Goal: Check status: Check status

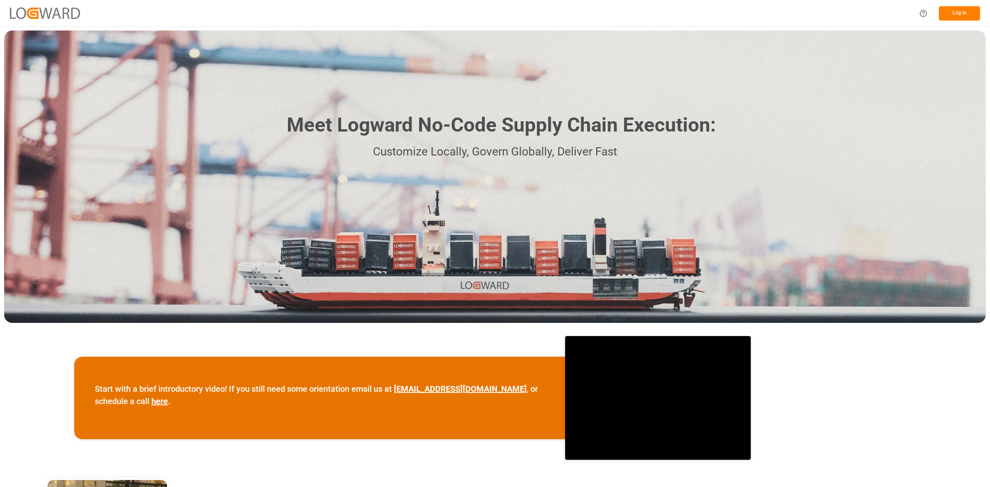
click at [940, 10] on button "Log In" at bounding box center [959, 13] width 41 height 14
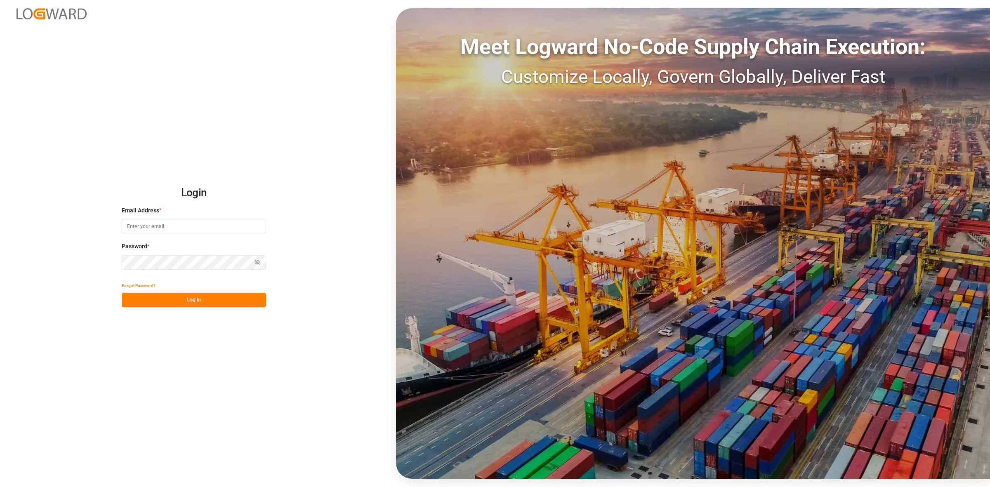
type input "[PERSON_NAME][EMAIL_ADDRESS][DOMAIN_NAME]"
click at [191, 299] on button "Log In" at bounding box center [194, 300] width 144 height 14
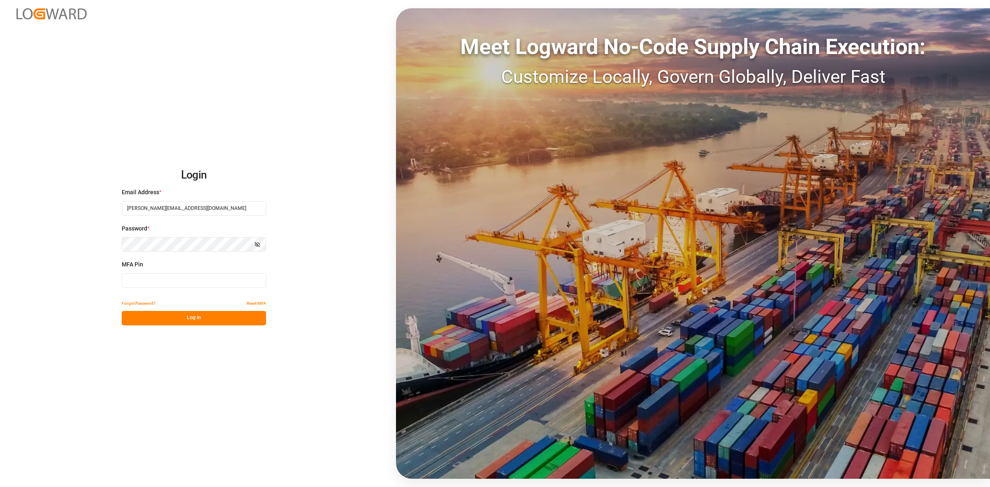
click at [151, 279] on input at bounding box center [194, 280] width 144 height 14
click at [144, 279] on input at bounding box center [194, 280] width 144 height 14
type input "650995"
click at [193, 317] on button "Log In" at bounding box center [194, 318] width 144 height 14
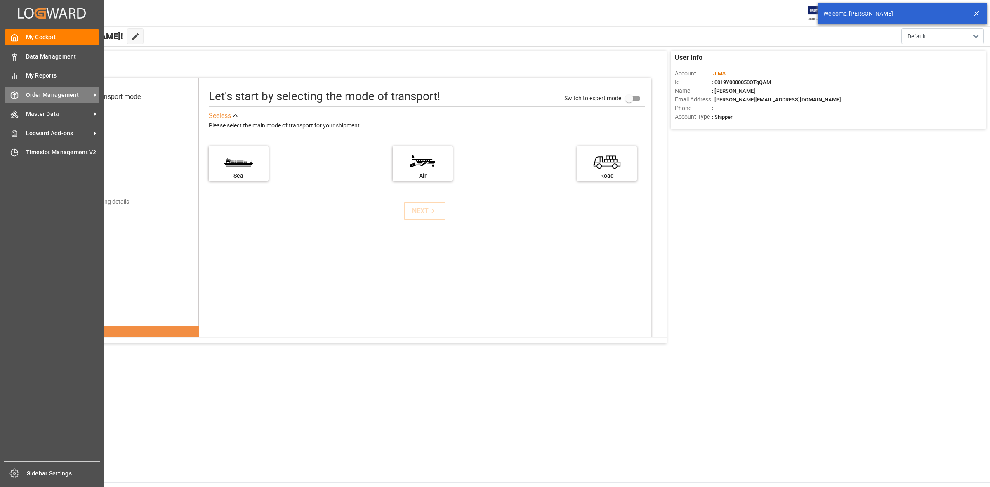
drag, startPoint x: 38, startPoint y: 97, endPoint x: 45, endPoint y: 97, distance: 7.4
click at [38, 96] on span "Order Management" at bounding box center [58, 95] width 65 height 9
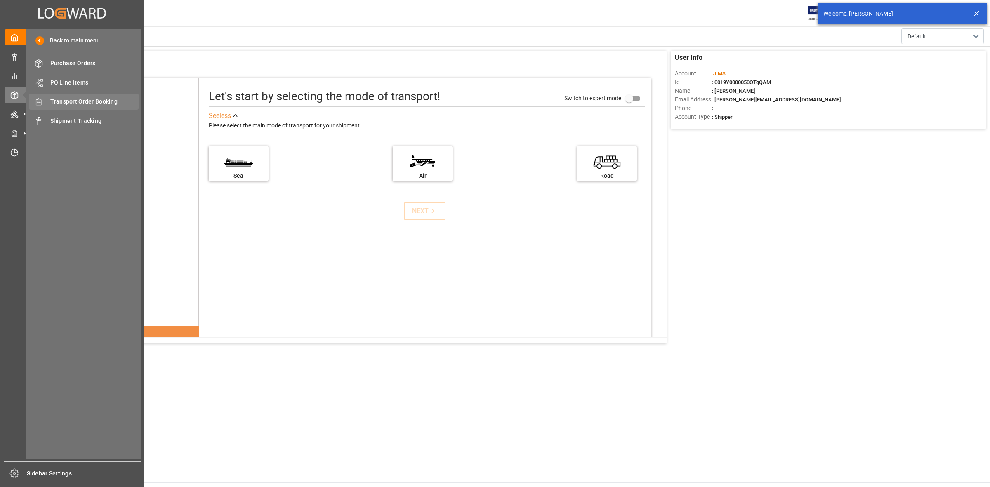
click at [97, 102] on span "Transport Order Booking" at bounding box center [94, 101] width 89 height 9
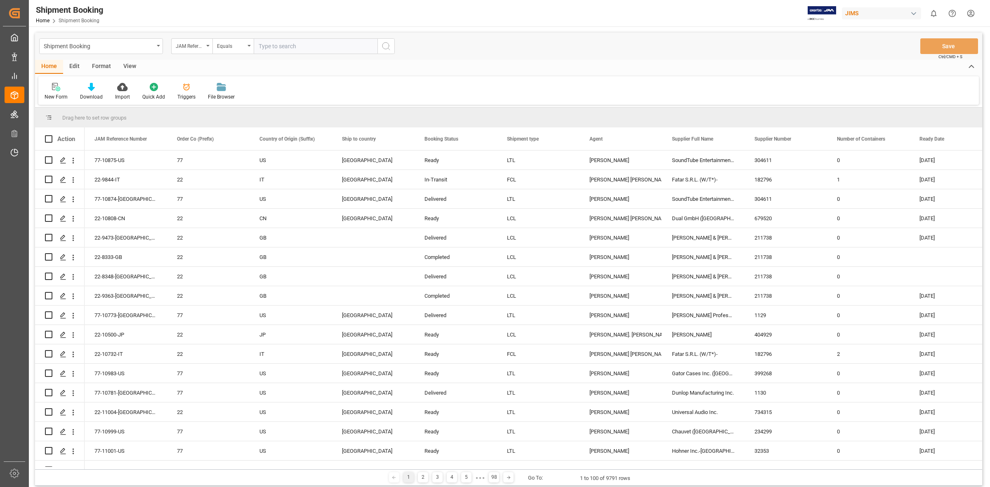
click at [257, 48] on input "text" at bounding box center [316, 46] width 124 height 16
type input "77-0244-us"
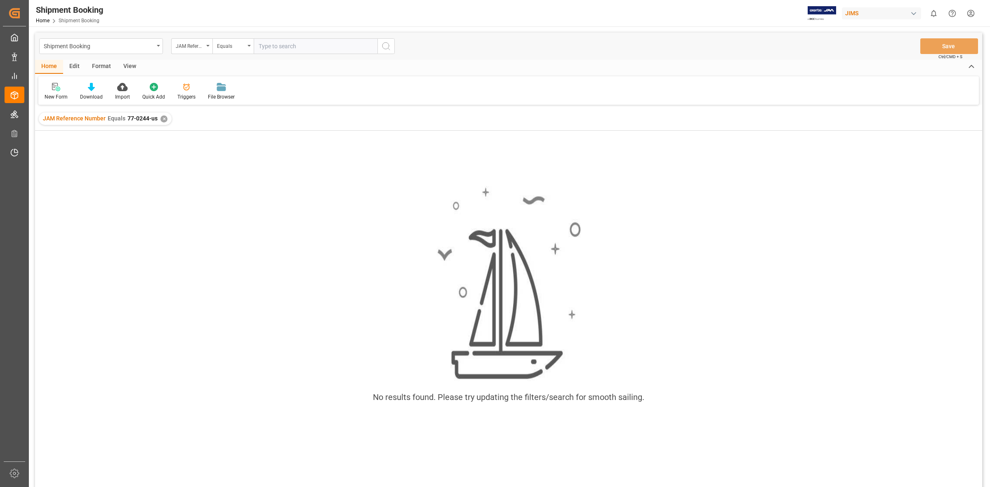
click at [261, 46] on input "text" at bounding box center [316, 46] width 124 height 16
click at [164, 118] on div "✕" at bounding box center [163, 118] width 7 height 7
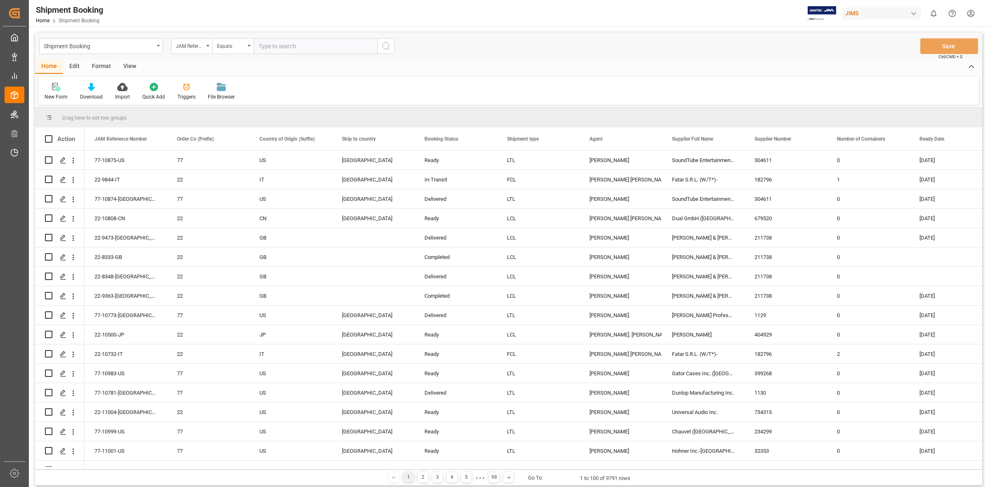
click at [257, 45] on input "text" at bounding box center [316, 46] width 124 height 16
type input "77-10244-us"
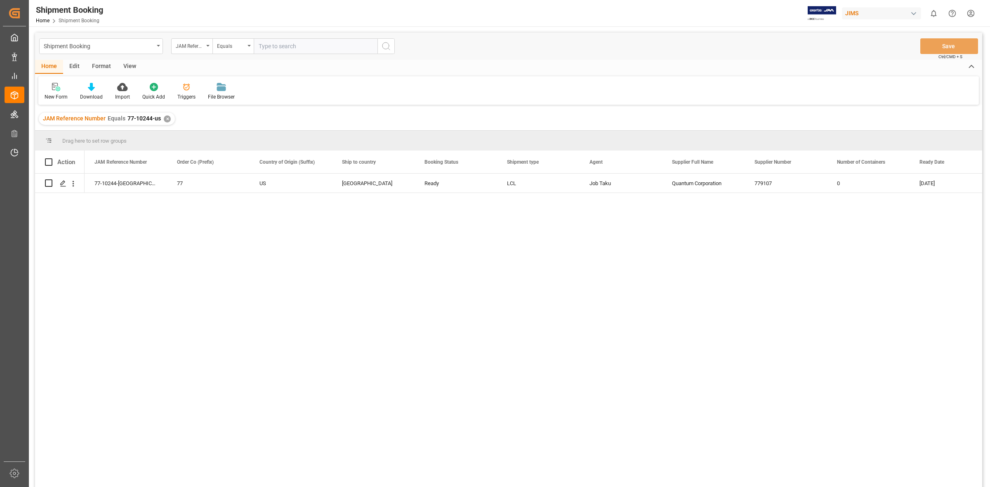
click at [228, 242] on div "77-10244-US 77 US [GEOGRAPHIC_DATA] Ready LCL Job Taku Quantum Corporation 7791…" at bounding box center [533, 333] width 897 height 319
click at [485, 220] on div "77-10244-US 77 US [GEOGRAPHIC_DATA] Ready LCL Job Taku Quantum Corporation 7791…" at bounding box center [533, 333] width 897 height 319
click at [63, 184] on polygon "Press SPACE to select this row." at bounding box center [63, 183] width 4 height 4
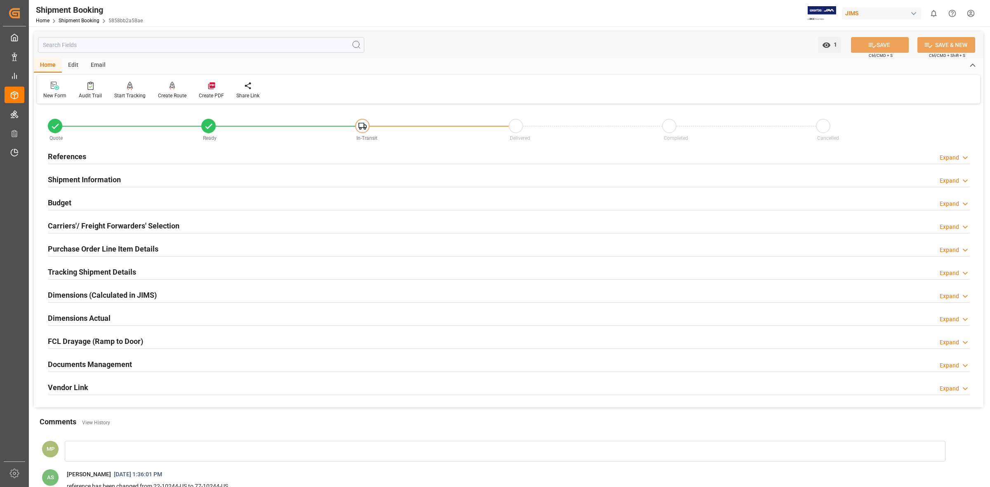
click at [118, 357] on div "Documents Management" at bounding box center [90, 364] width 84 height 16
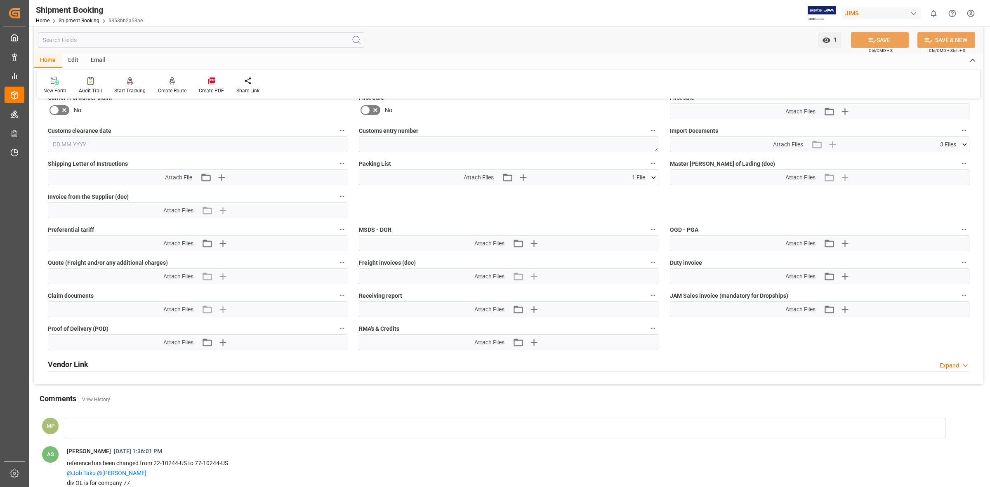
scroll to position [361, 0]
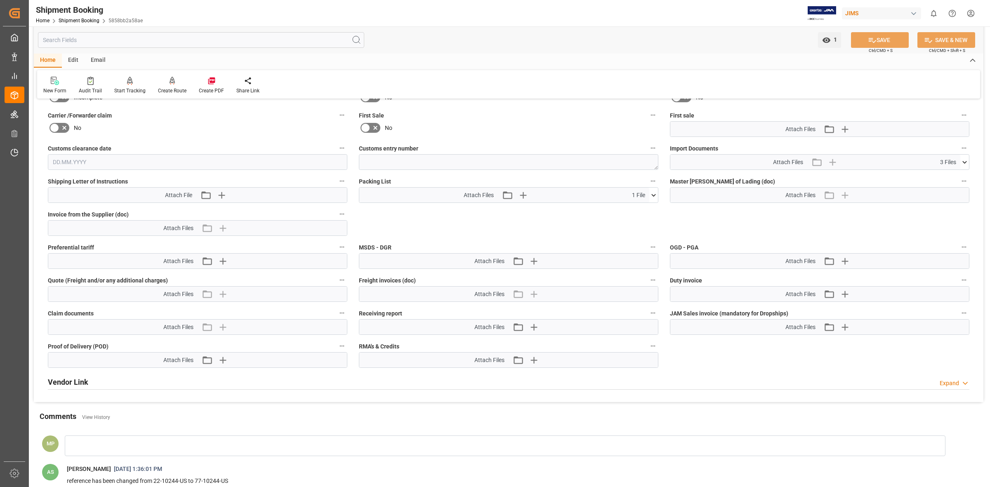
click at [963, 162] on icon at bounding box center [964, 162] width 9 height 9
click at [708, 178] on div "SO10018470 CI updated.pdf" at bounding box center [820, 177] width 290 height 9
click at [709, 175] on div "SO10018470 CI updated.pdf" at bounding box center [820, 177] width 290 height 9
click at [942, 176] on icon at bounding box center [942, 177] width 7 height 7
click at [945, 184] on icon at bounding box center [942, 186] width 9 height 9
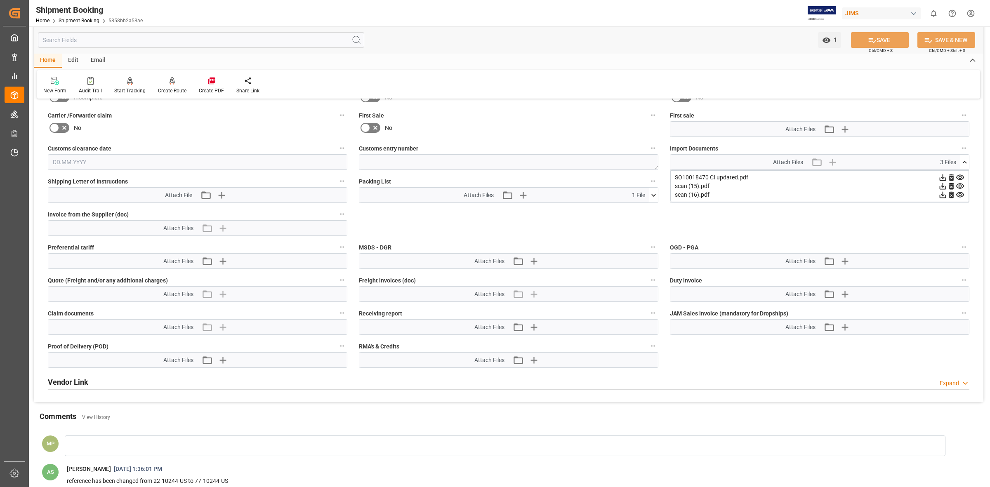
click at [945, 192] on icon at bounding box center [942, 195] width 9 height 9
click at [941, 192] on icon at bounding box center [942, 195] width 9 height 9
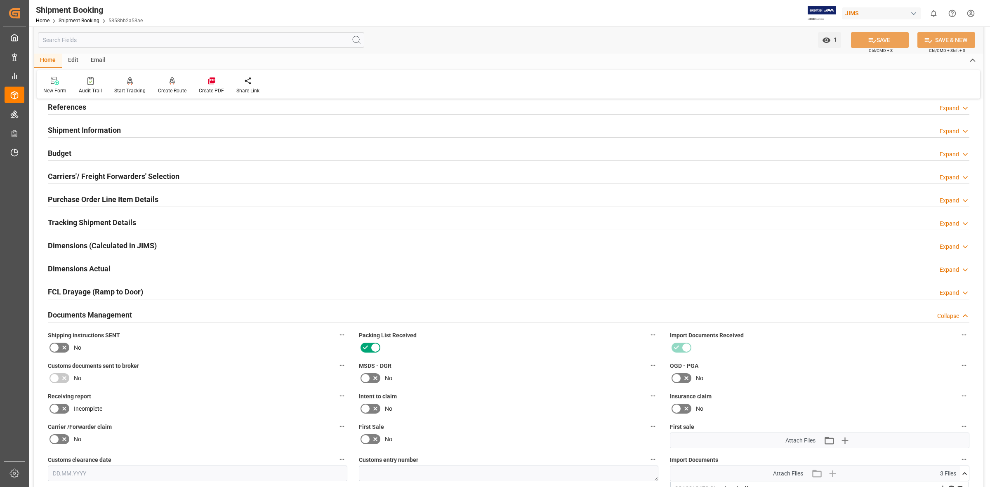
scroll to position [0, 0]
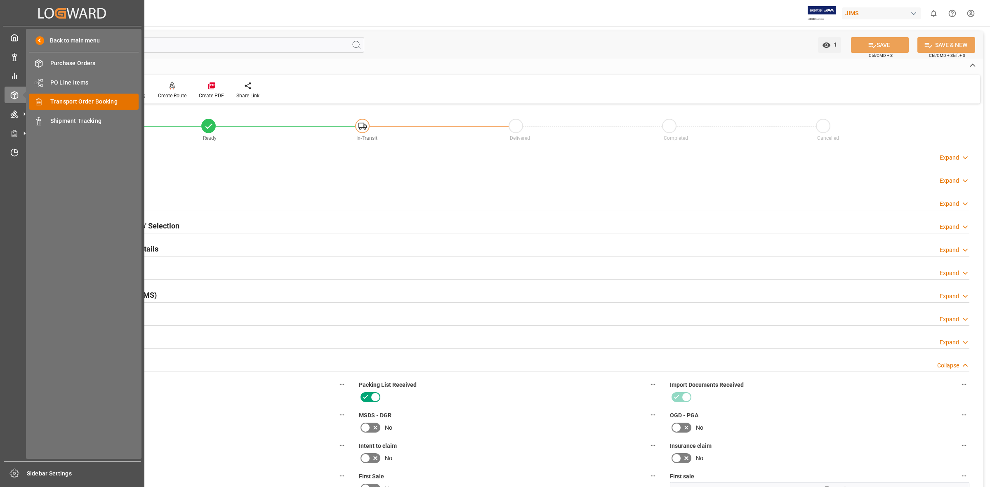
click at [61, 102] on span "Transport Order Booking" at bounding box center [94, 101] width 89 height 9
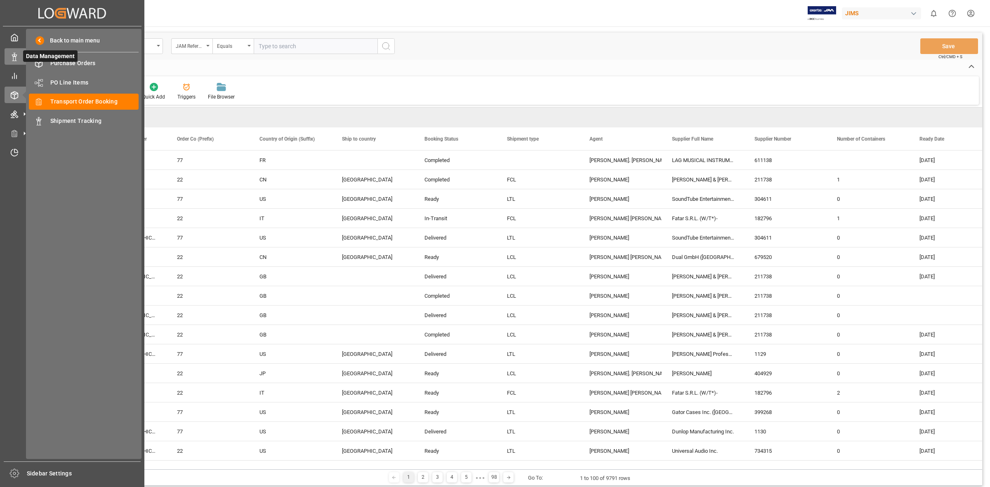
click at [17, 59] on icon at bounding box center [14, 57] width 8 height 8
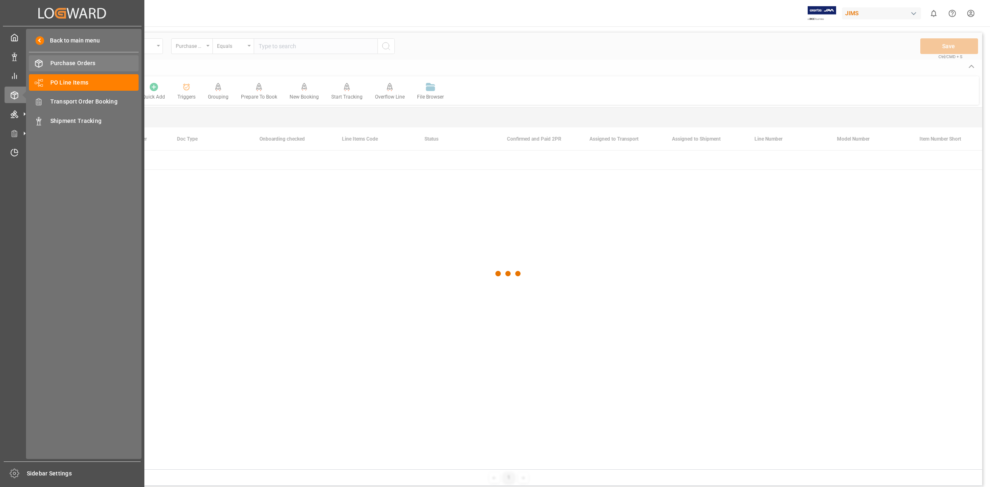
click at [73, 64] on span "Purchase Orders" at bounding box center [94, 63] width 89 height 9
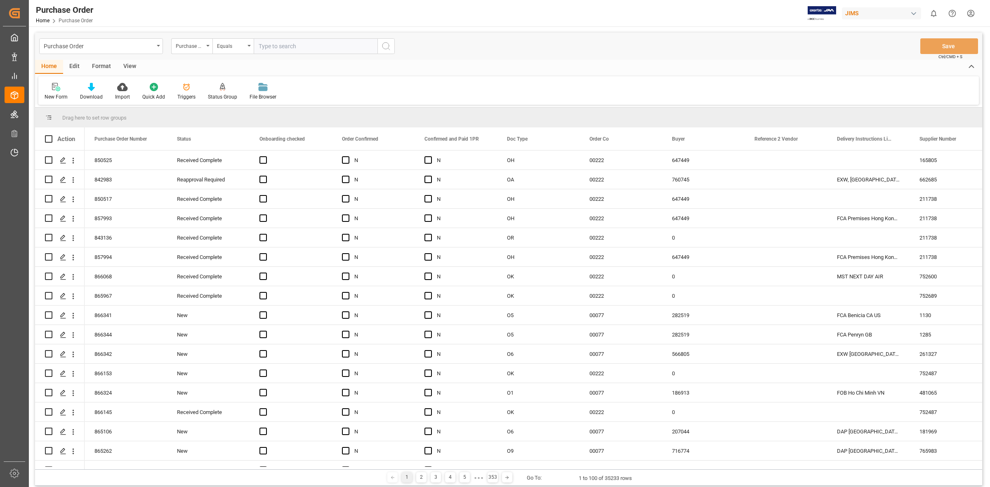
click at [257, 47] on input "text" at bounding box center [316, 46] width 124 height 16
type input "852664"
click at [380, 45] on button "search button" at bounding box center [385, 46] width 17 height 16
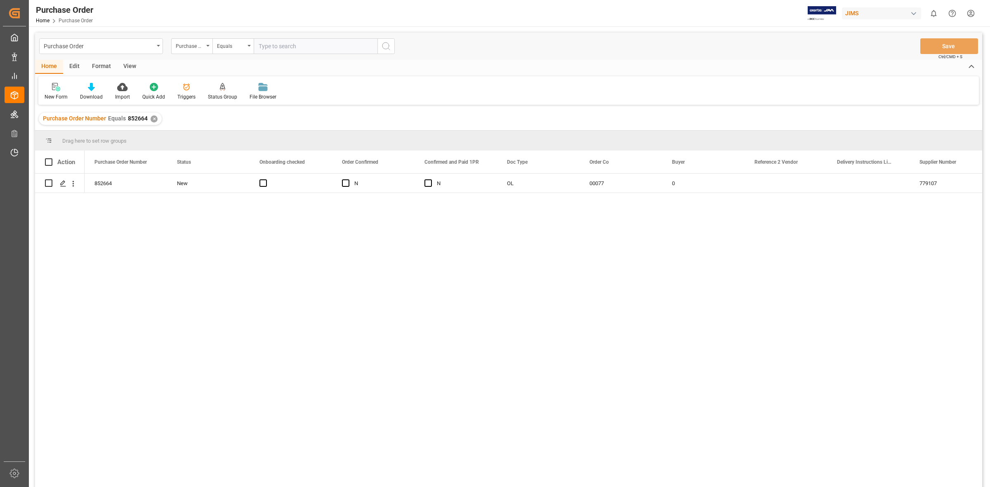
click at [307, 275] on div "852664 New N N OL 00077 0 779107 Quantum Corporation" at bounding box center [533, 333] width 897 height 319
click at [64, 186] on icon "Press SPACE to select this row." at bounding box center [63, 183] width 7 height 7
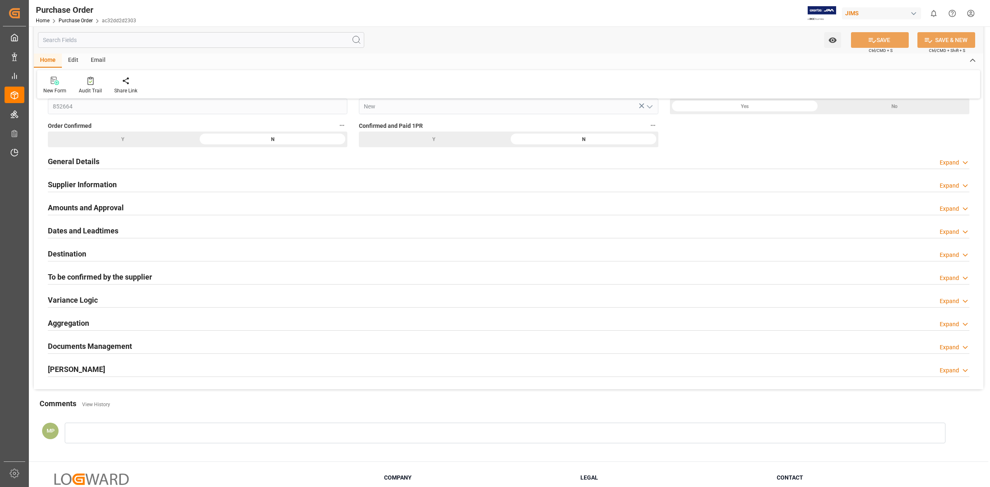
scroll to position [129, 0]
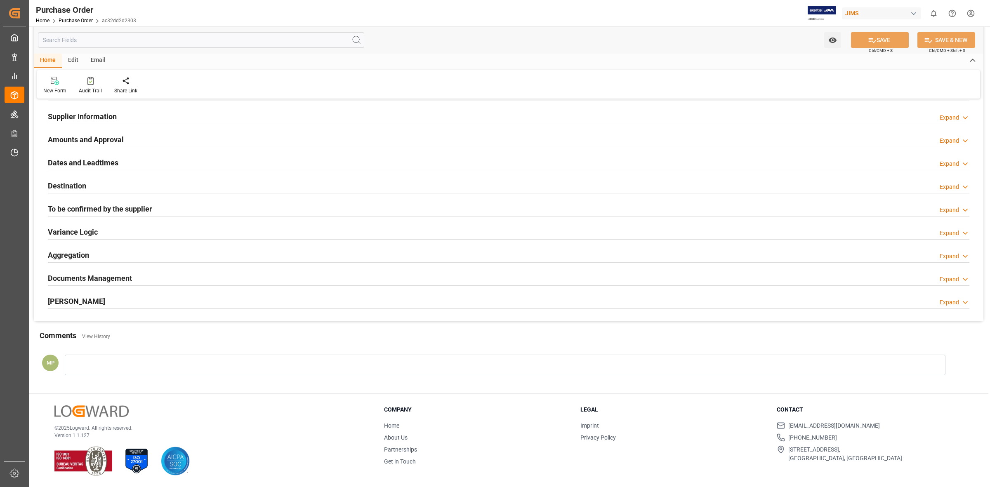
click at [123, 273] on h2 "Documents Management" at bounding box center [90, 278] width 84 height 11
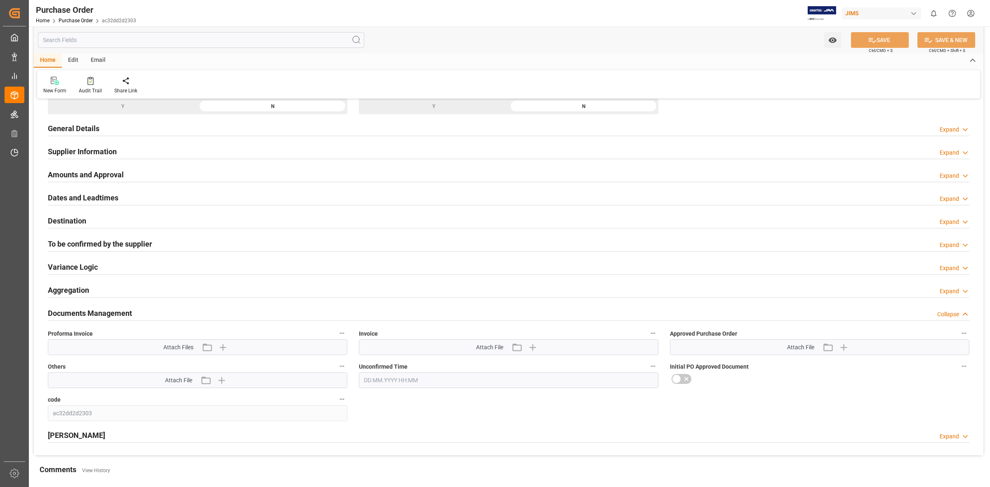
scroll to position [78, 0]
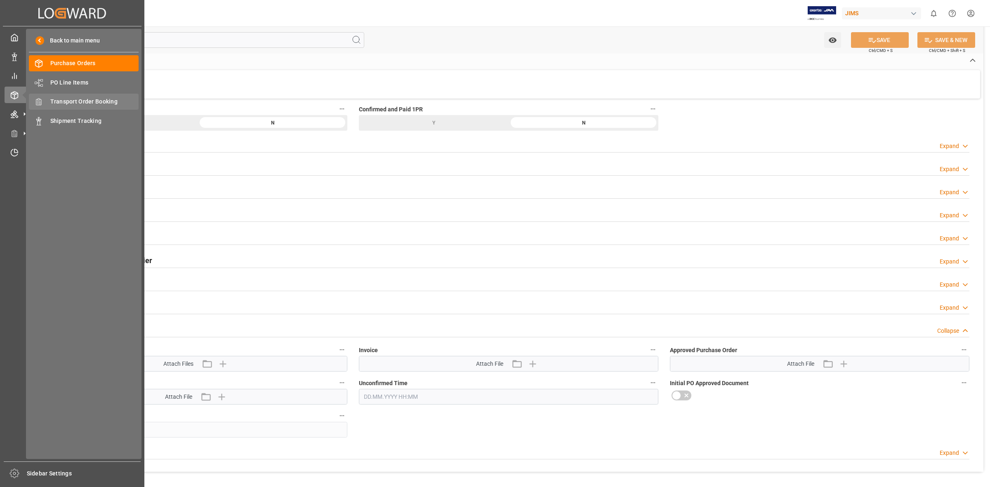
click at [40, 103] on icon at bounding box center [39, 102] width 8 height 8
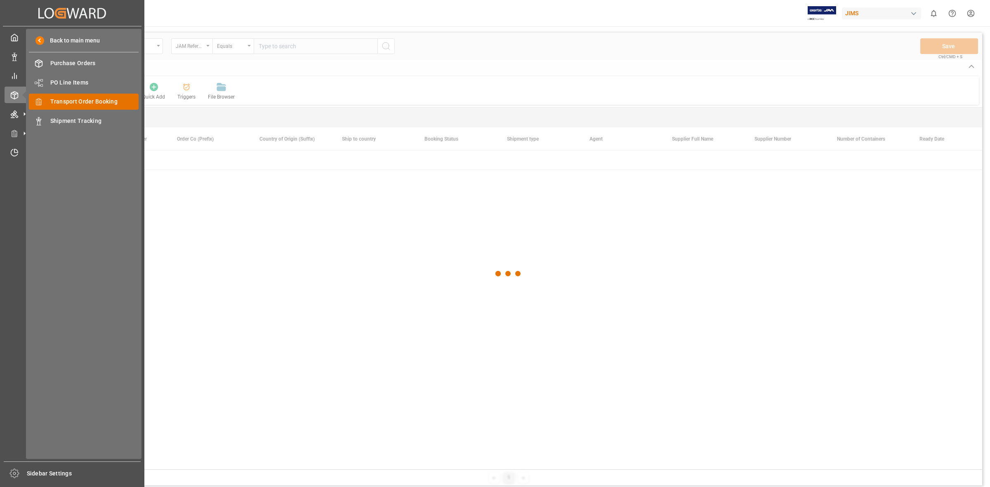
click at [73, 103] on span "Transport Order Booking" at bounding box center [94, 101] width 89 height 9
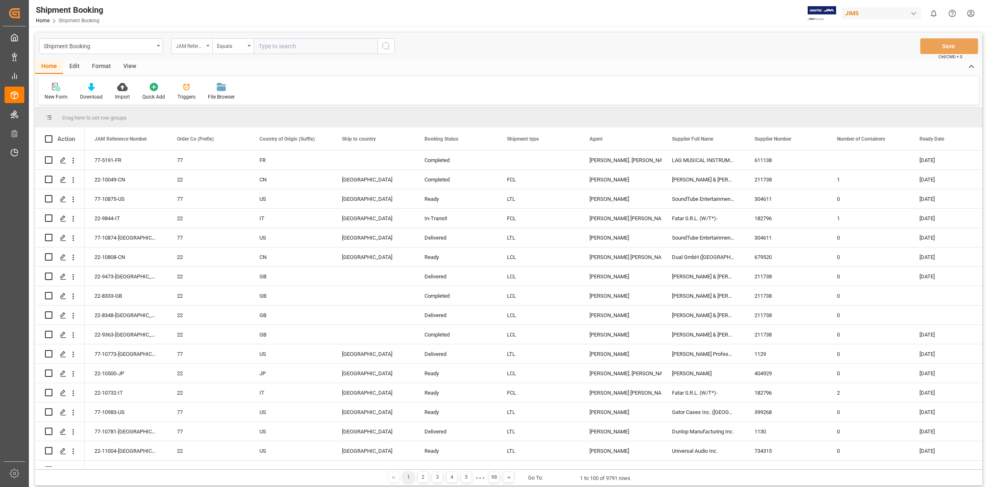
click at [207, 46] on icon "open menu" at bounding box center [207, 46] width 3 height 2
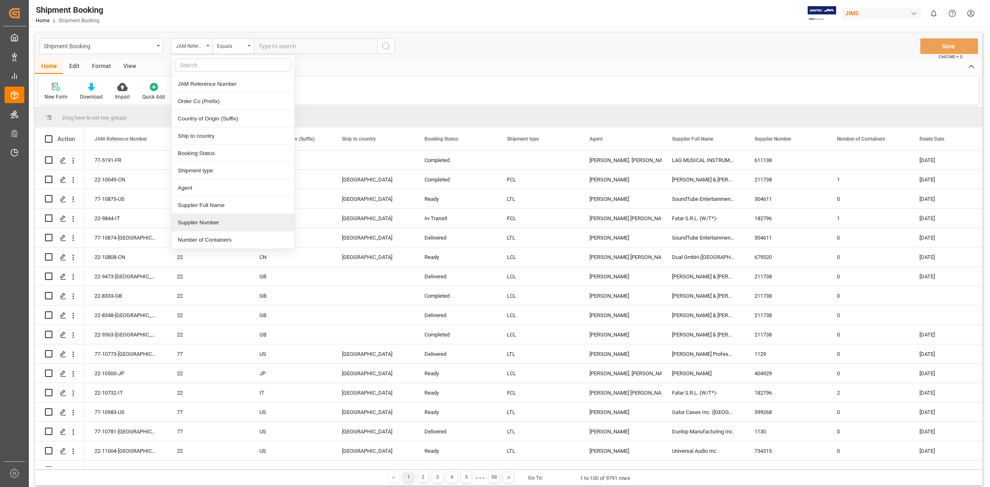
click at [208, 219] on div "Supplier Number" at bounding box center [233, 222] width 123 height 17
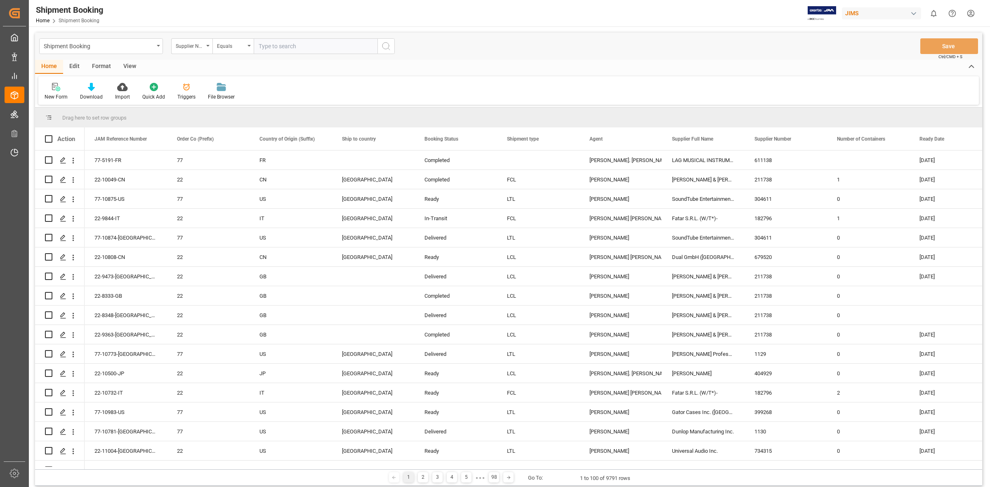
click at [261, 46] on input "text" at bounding box center [316, 46] width 124 height 16
type input "779107"
click at [388, 44] on icon "search button" at bounding box center [386, 46] width 10 height 10
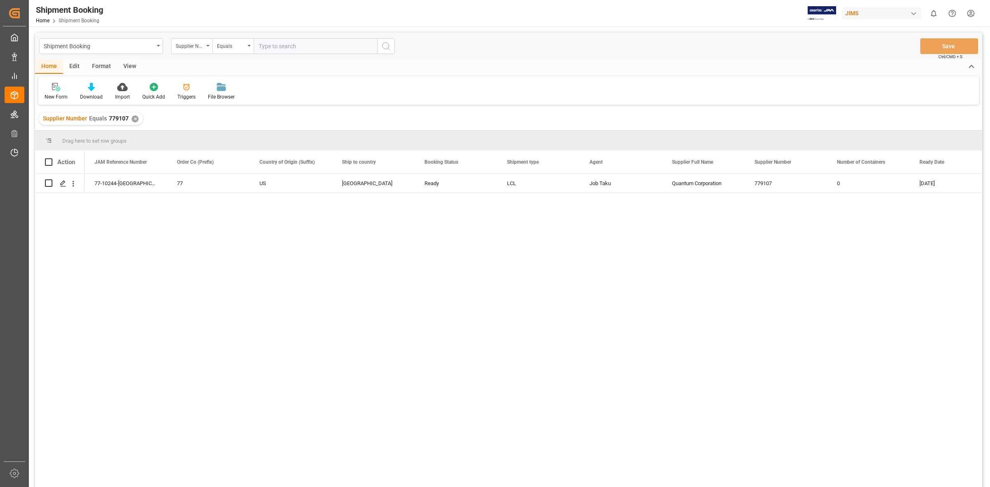
click at [348, 261] on div "77-10244-US 77 US [GEOGRAPHIC_DATA] Ready LCL Job Taku Quantum Corporation 7791…" at bounding box center [533, 333] width 897 height 319
click at [62, 184] on polygon "Press SPACE to select this row." at bounding box center [63, 183] width 4 height 4
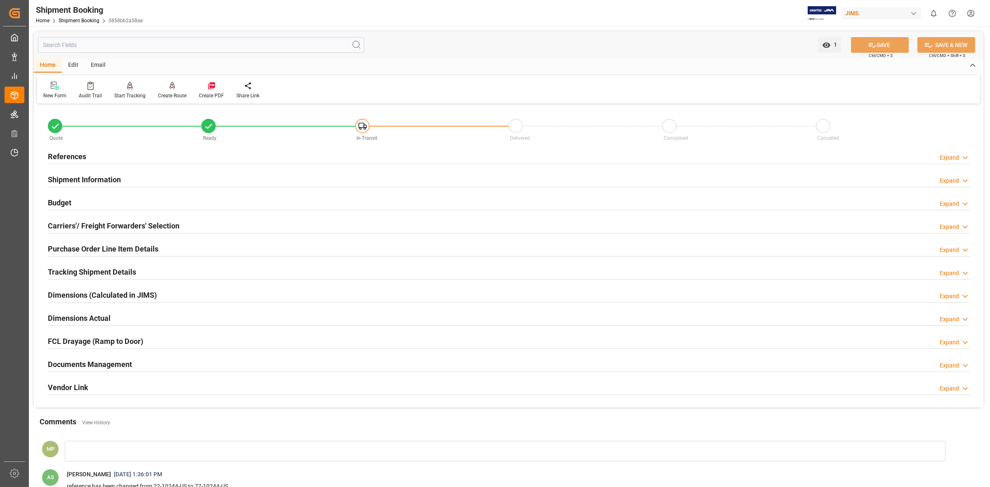
click at [947, 364] on div "Expand" at bounding box center [948, 365] width 19 height 9
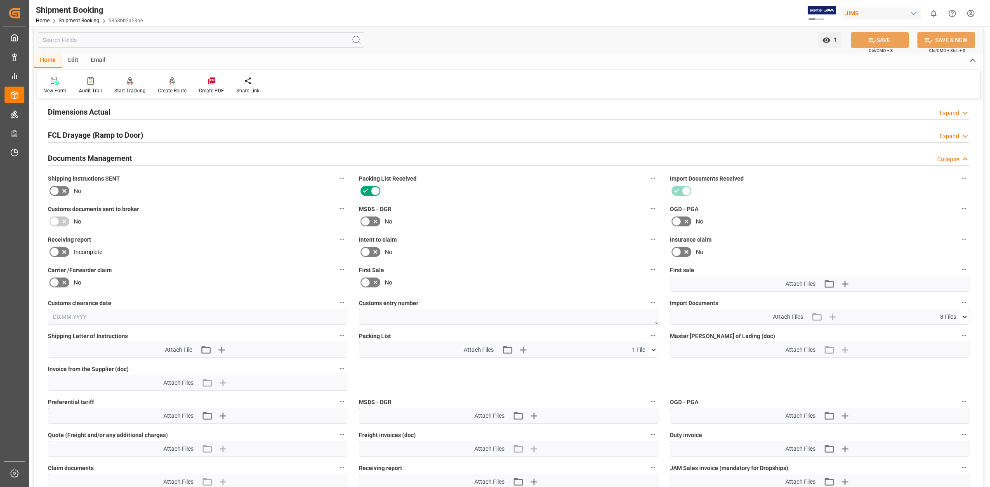
scroll to position [309, 0]
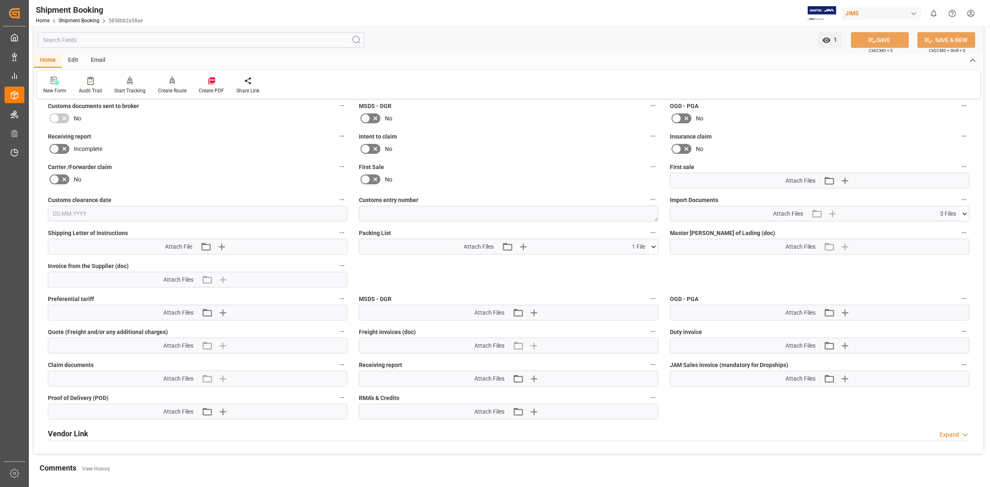
click at [650, 245] on icon at bounding box center [653, 246] width 9 height 9
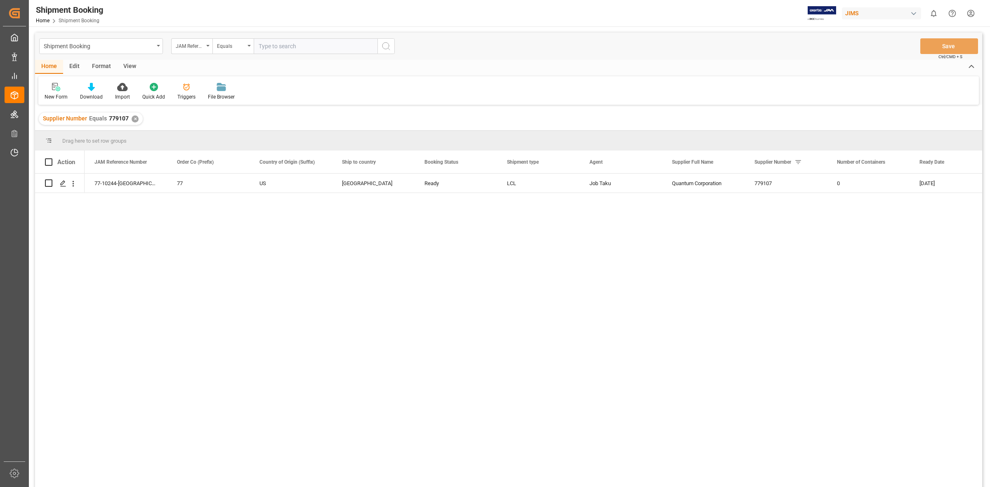
click at [133, 118] on div "✕" at bounding box center [135, 118] width 7 height 7
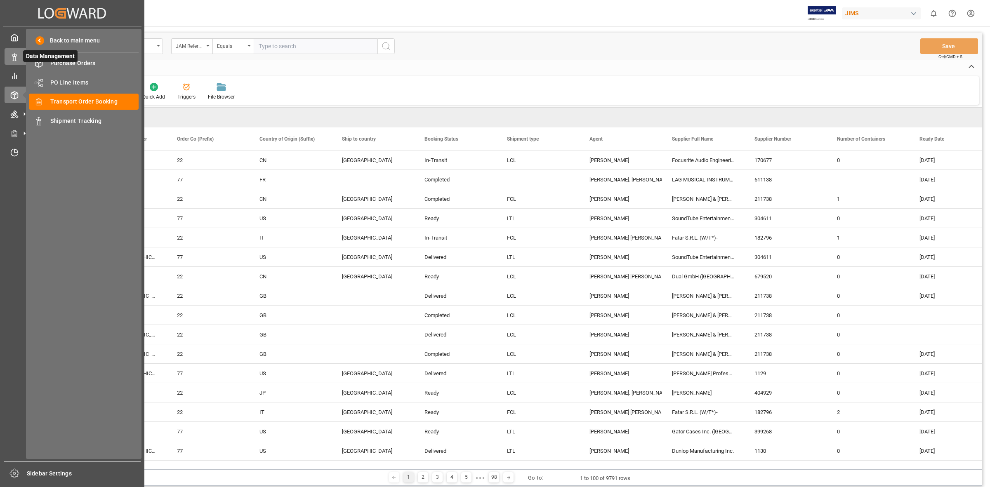
click at [16, 60] on icon at bounding box center [14, 57] width 8 height 8
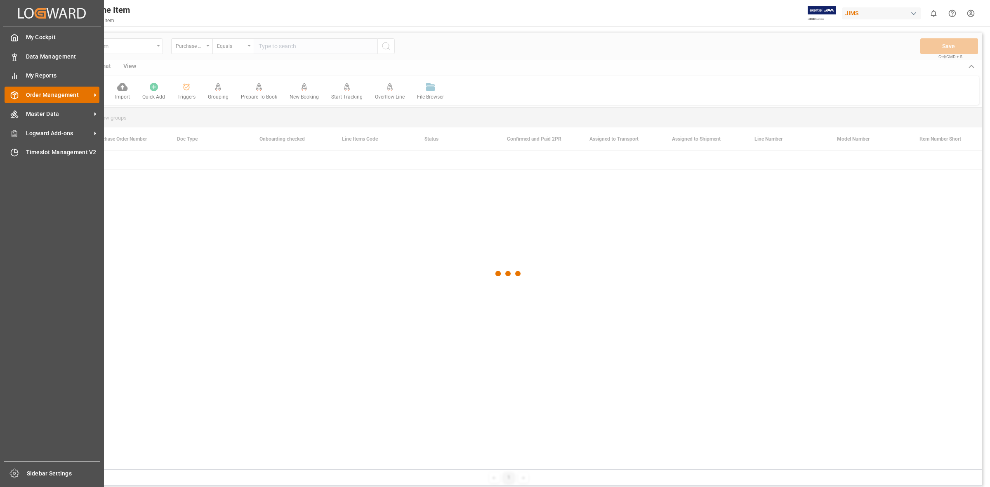
click at [58, 96] on span "Order Management" at bounding box center [58, 95] width 65 height 9
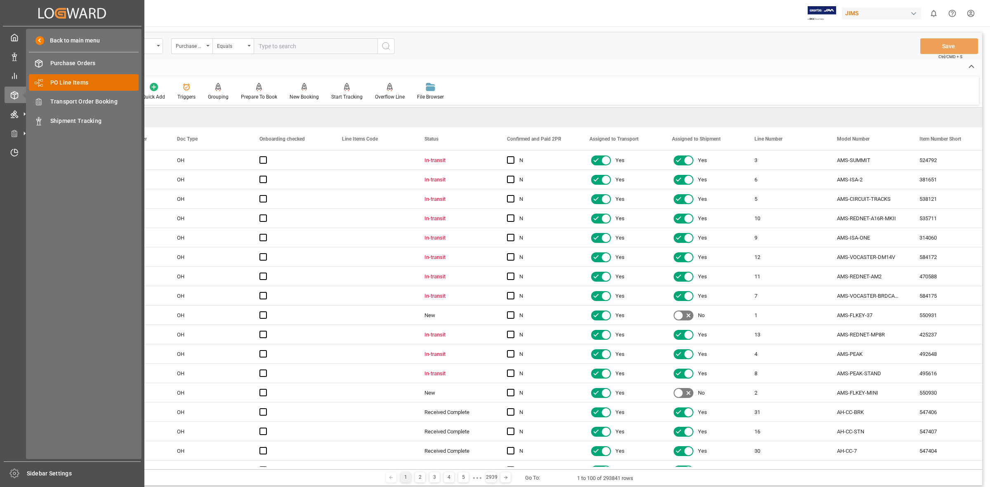
click at [99, 82] on span "PO Line Items" at bounding box center [94, 82] width 89 height 9
click at [91, 68] on div "Purchase Orders Purchase Orders" at bounding box center [84, 63] width 110 height 16
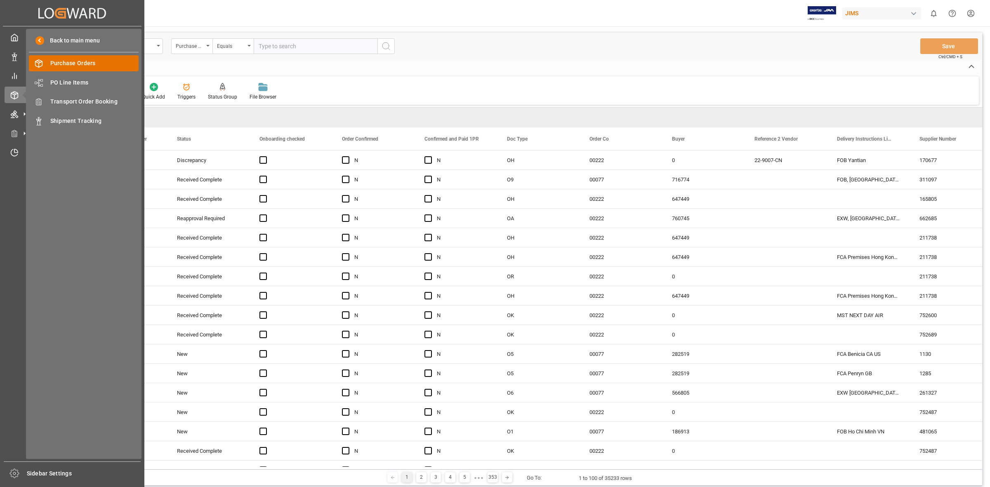
click at [91, 65] on span "Purchase Orders" at bounding box center [94, 63] width 89 height 9
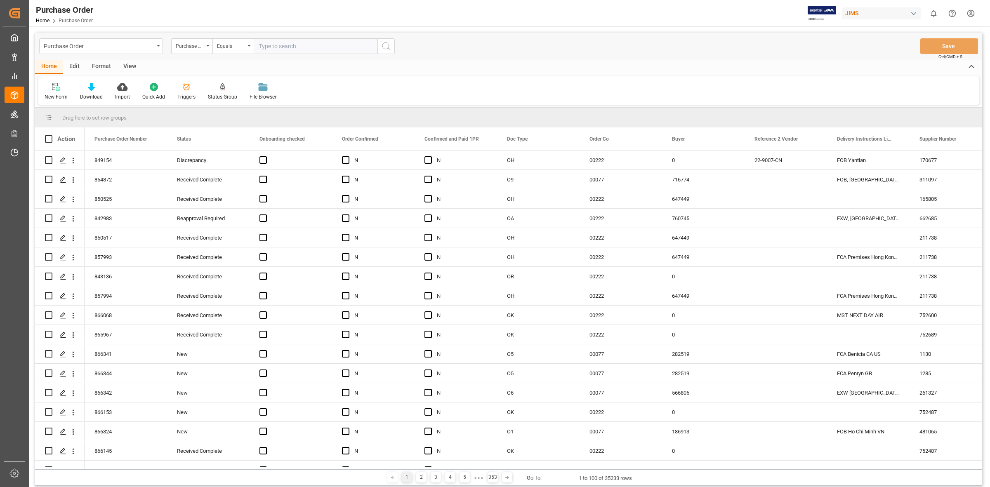
click at [258, 46] on input "text" at bounding box center [316, 46] width 124 height 16
type input "852088"
click at [384, 43] on circle "search button" at bounding box center [385, 45] width 7 height 7
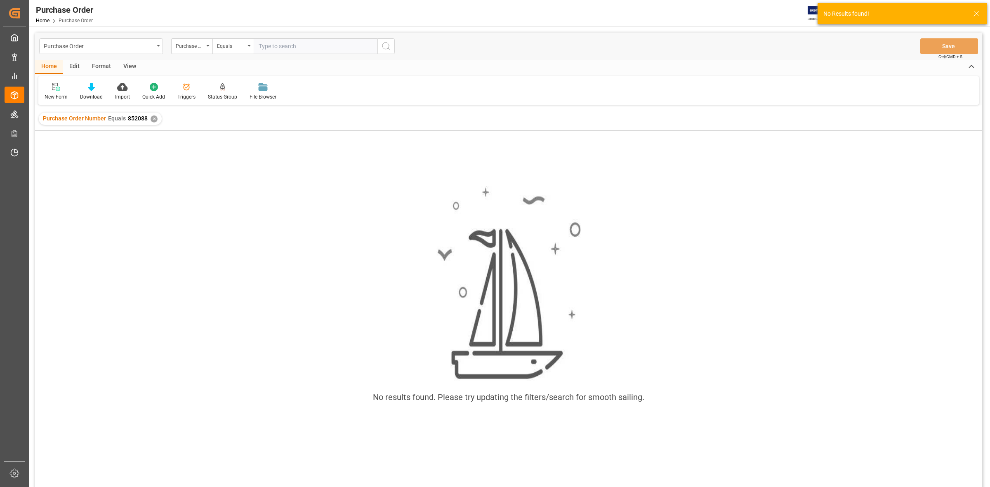
click at [151, 120] on div "✕" at bounding box center [154, 118] width 7 height 7
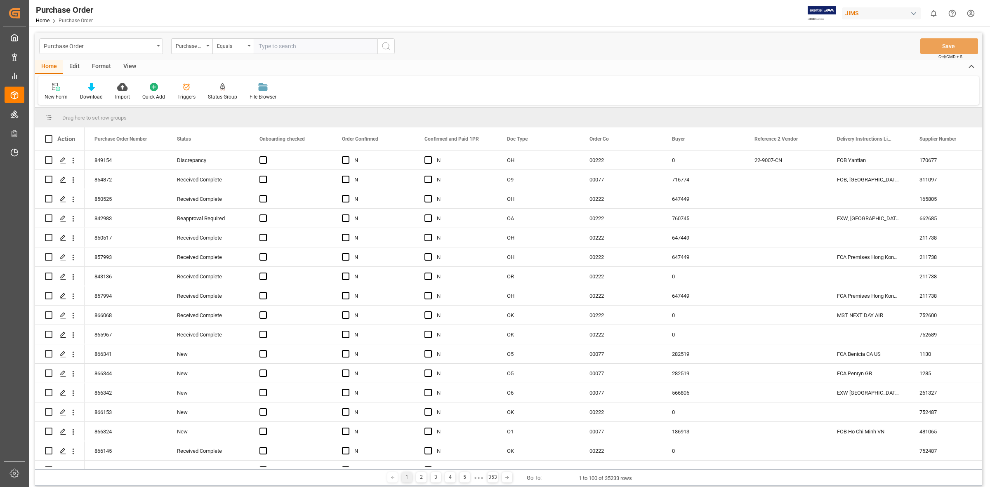
click at [285, 47] on input "text" at bounding box center [316, 46] width 124 height 16
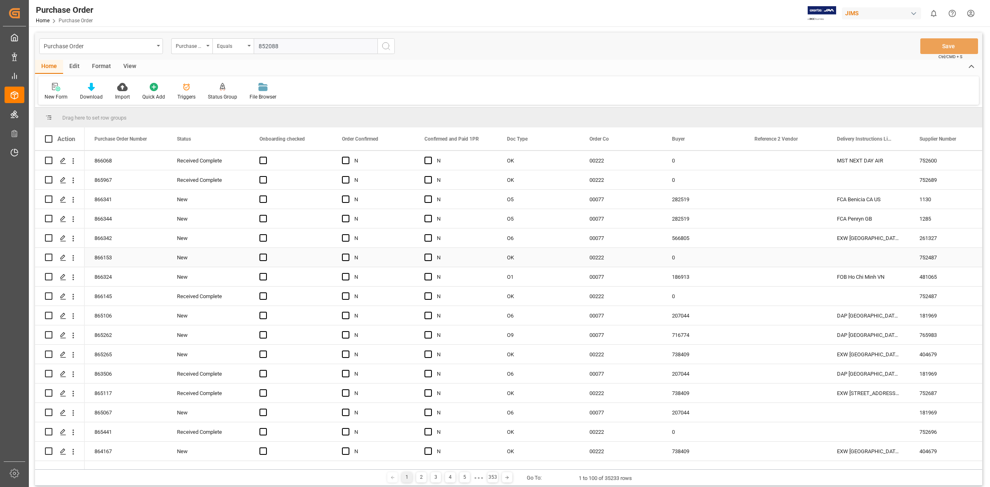
scroll to position [206, 0]
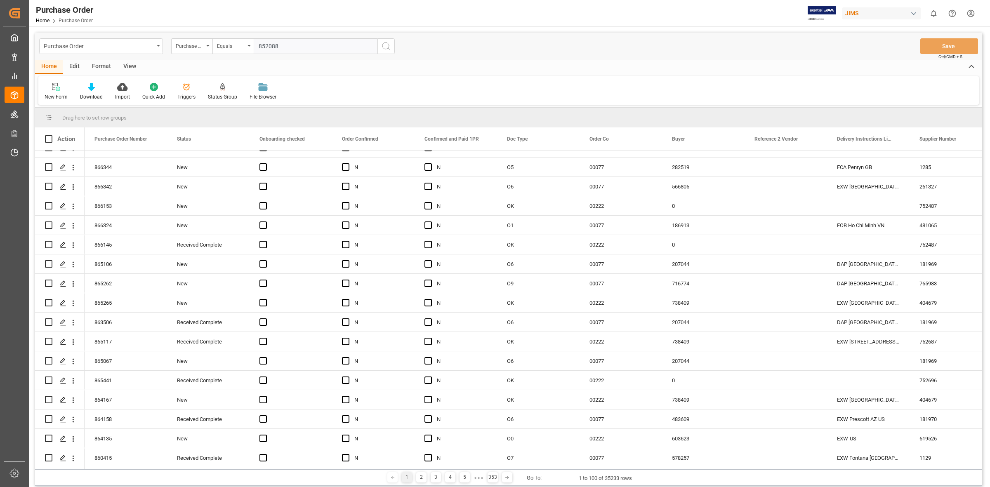
type input "852088"
click at [383, 47] on icon "search button" at bounding box center [386, 46] width 10 height 10
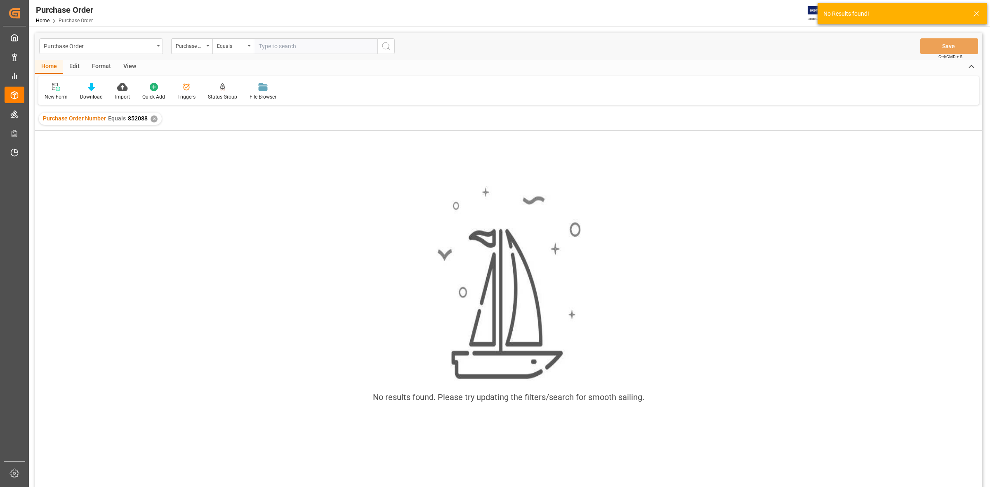
click at [153, 117] on div "✕" at bounding box center [154, 118] width 7 height 7
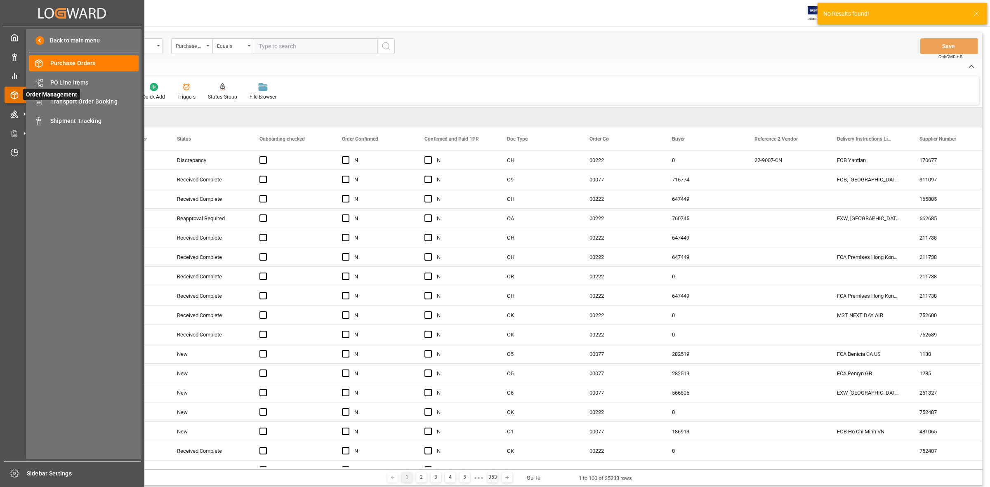
click at [13, 93] on icon at bounding box center [14, 95] width 8 height 8
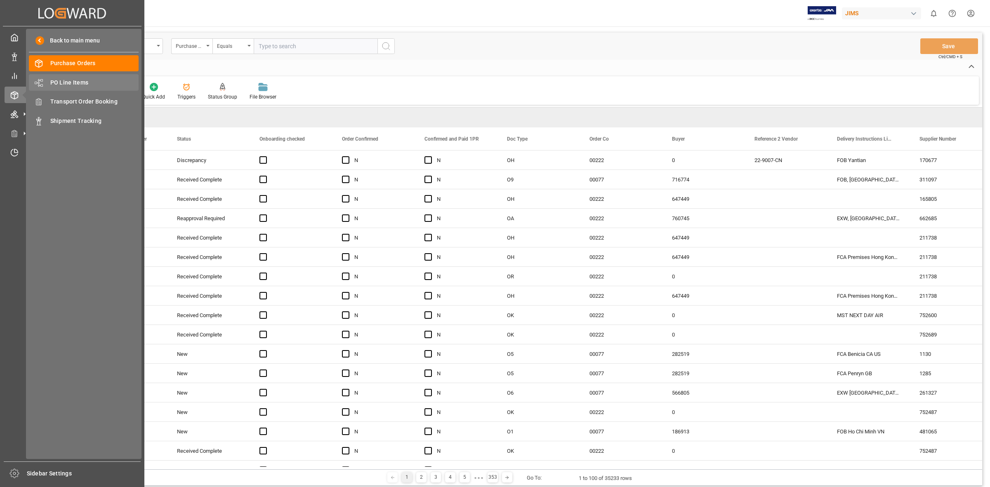
drag, startPoint x: 67, startPoint y: 81, endPoint x: 128, endPoint y: 77, distance: 61.2
click at [67, 81] on span "PO Line Items" at bounding box center [94, 82] width 89 height 9
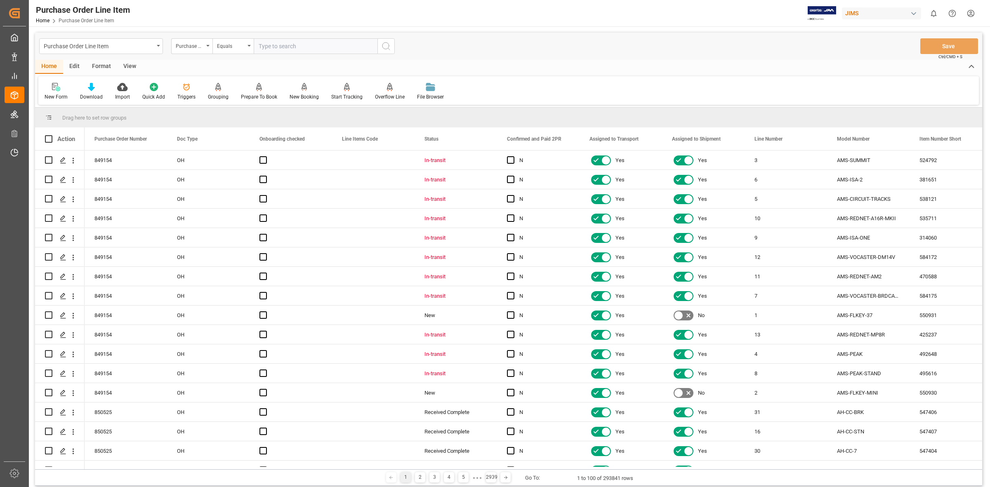
click at [268, 47] on input "text" at bounding box center [316, 46] width 124 height 16
type input "852088"
click at [381, 47] on icon "search button" at bounding box center [386, 46] width 10 height 10
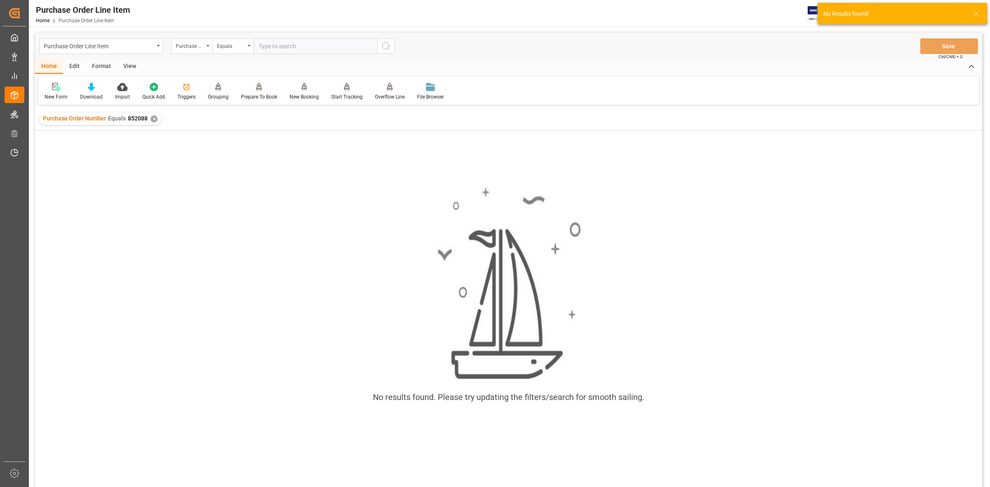
click at [155, 120] on div "✕" at bounding box center [154, 118] width 7 height 7
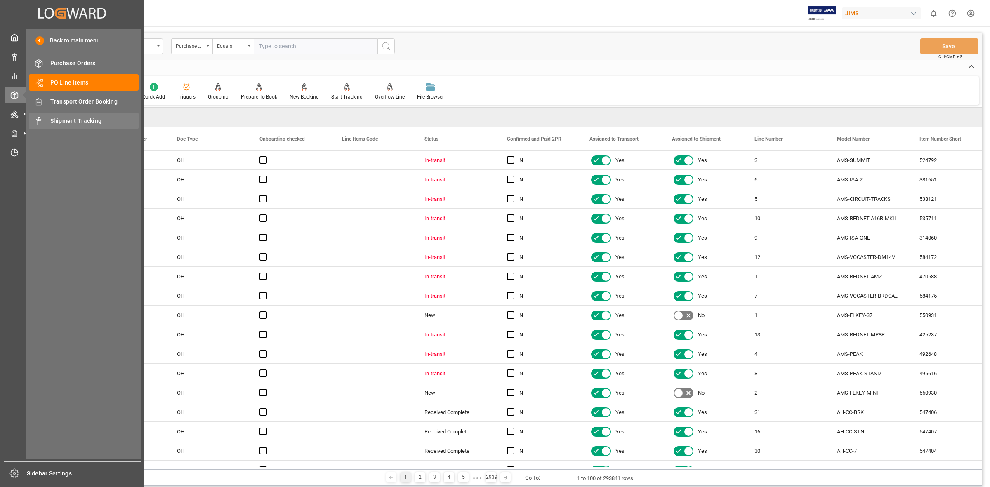
click at [95, 122] on span "Shipment Tracking" at bounding box center [94, 121] width 89 height 9
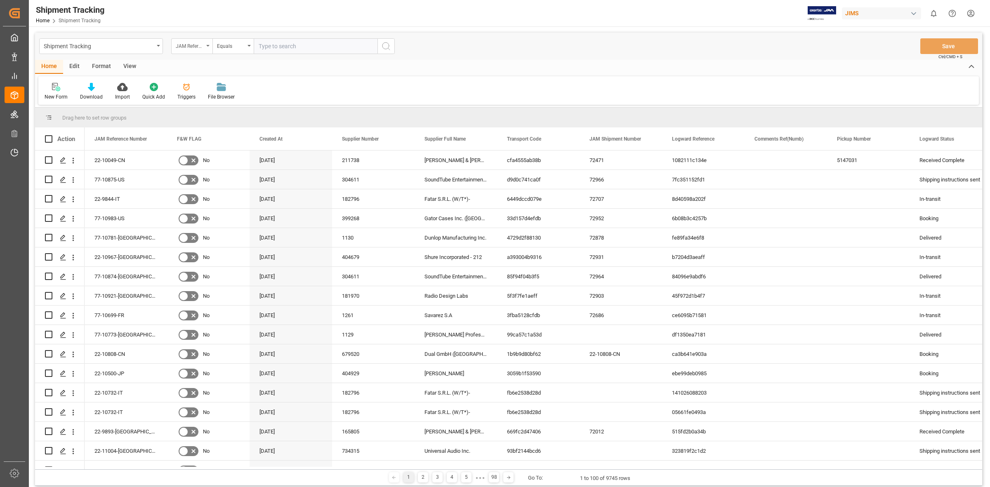
drag, startPoint x: 208, startPoint y: 45, endPoint x: 205, endPoint y: 49, distance: 5.5
click at [208, 45] on icon "open menu" at bounding box center [207, 46] width 3 height 2
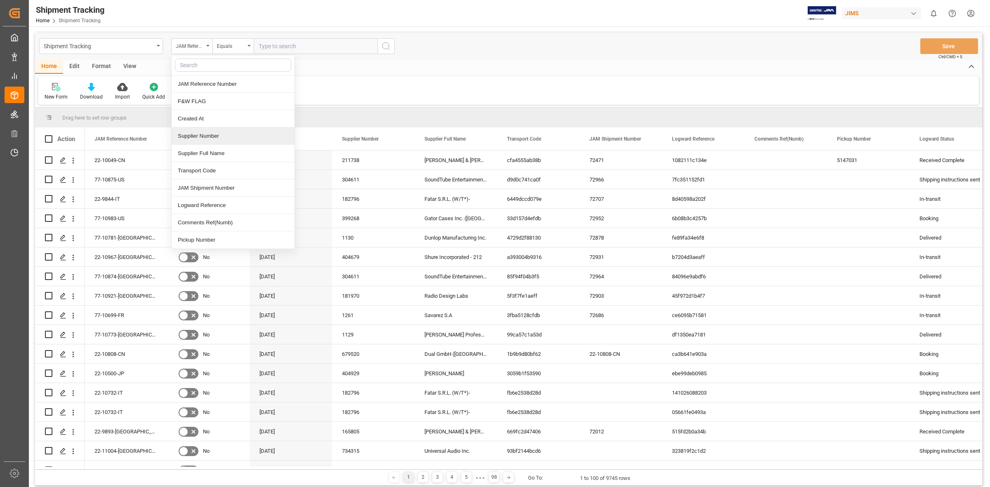
click at [221, 139] on div "Supplier Number" at bounding box center [233, 135] width 123 height 17
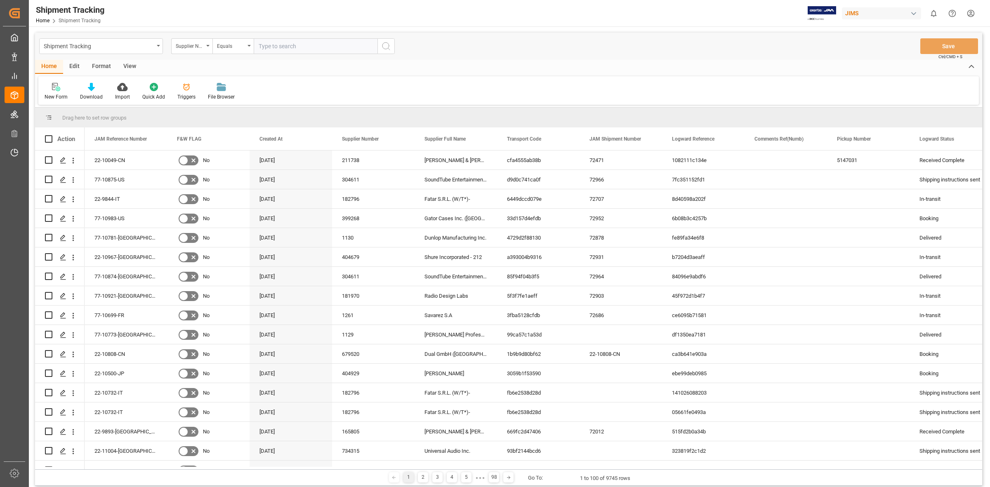
click at [275, 46] on input "text" at bounding box center [316, 46] width 124 height 16
type input "772530"
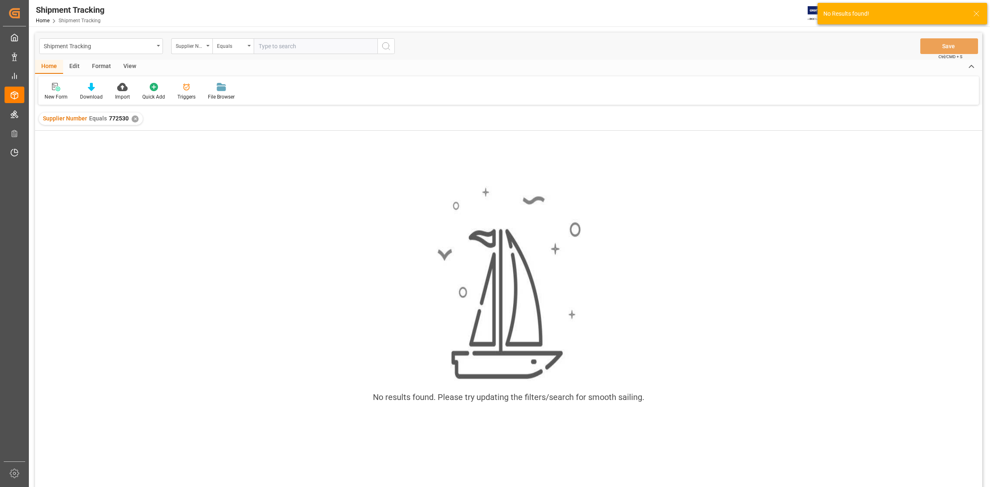
click at [132, 118] on div "✕" at bounding box center [135, 118] width 7 height 7
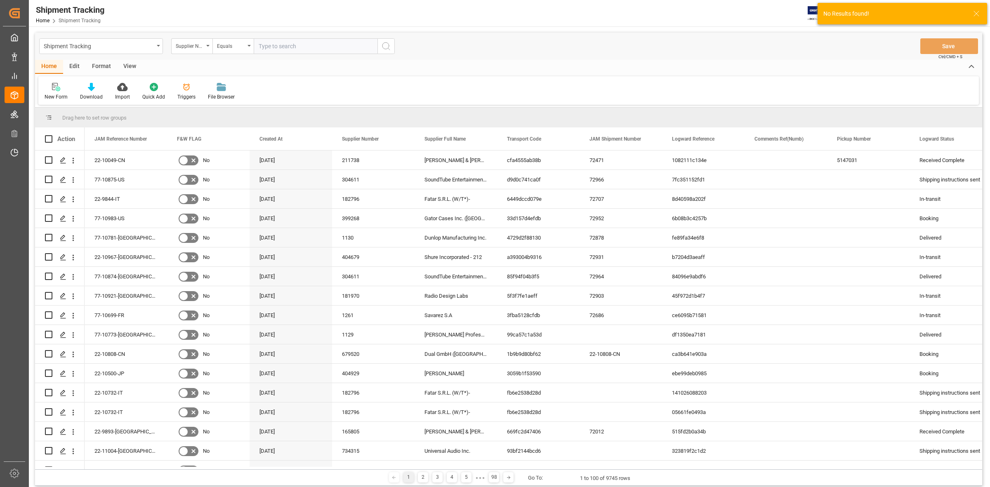
click at [269, 47] on input "text" at bounding box center [316, 46] width 124 height 16
type input "772530"
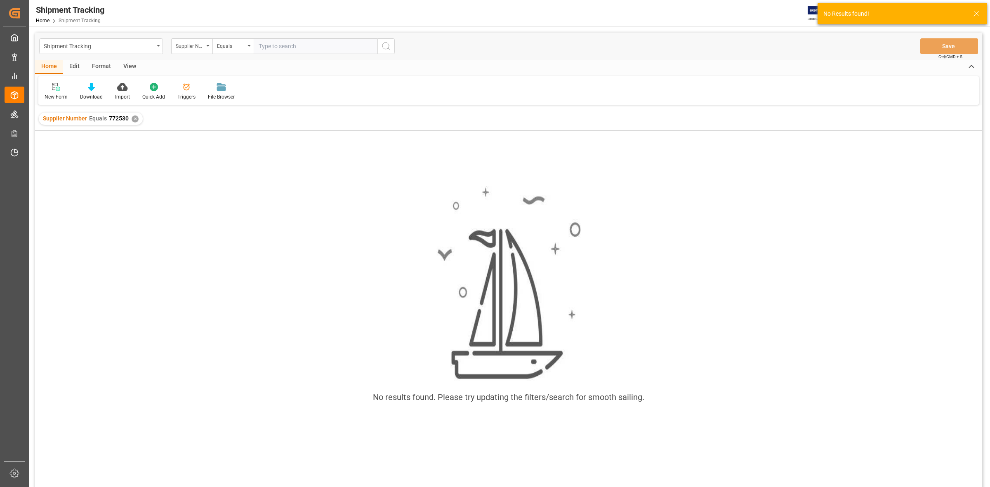
click at [130, 116] on div "Supplier Number Equals 772530 ✕" at bounding box center [91, 119] width 104 height 12
click at [133, 118] on div "✕" at bounding box center [135, 118] width 7 height 7
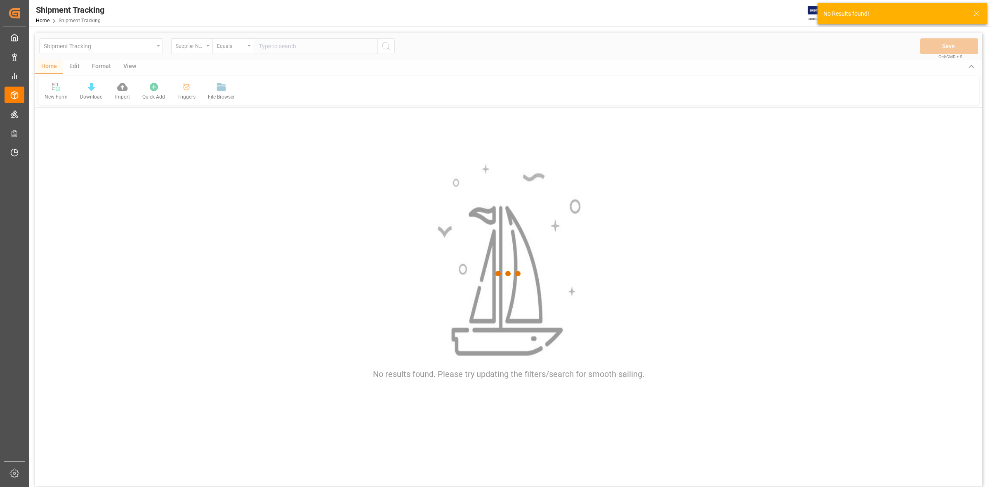
drag, startPoint x: 164, startPoint y: 178, endPoint x: 163, endPoint y: 100, distance: 78.0
click at [164, 177] on div at bounding box center [508, 274] width 947 height 482
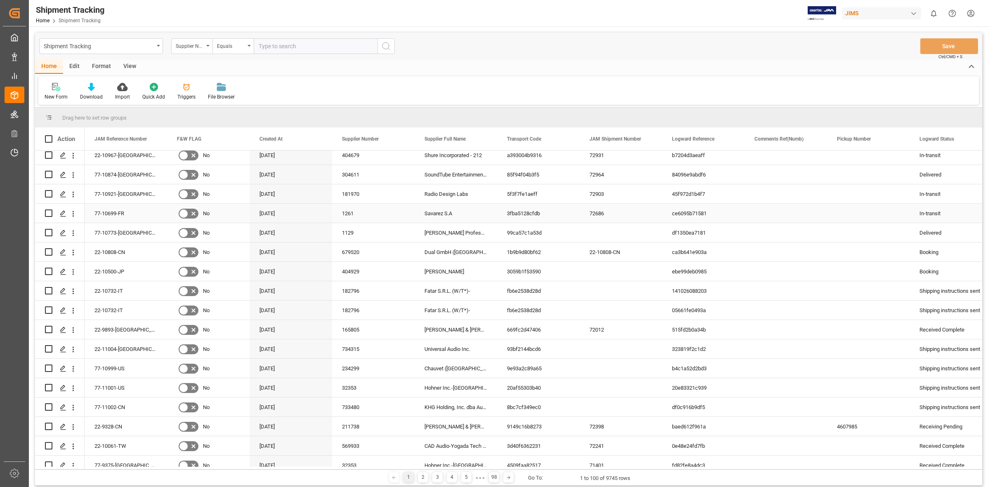
scroll to position [103, 0]
